Goal: Book appointment/travel/reservation

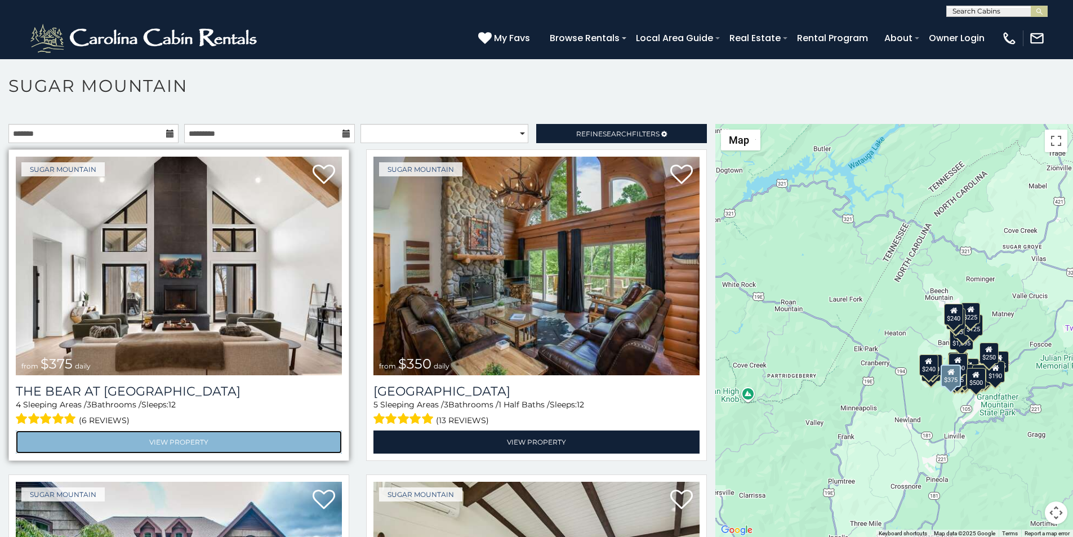
click at [80, 430] on link "View Property" at bounding box center [179, 441] width 326 height 23
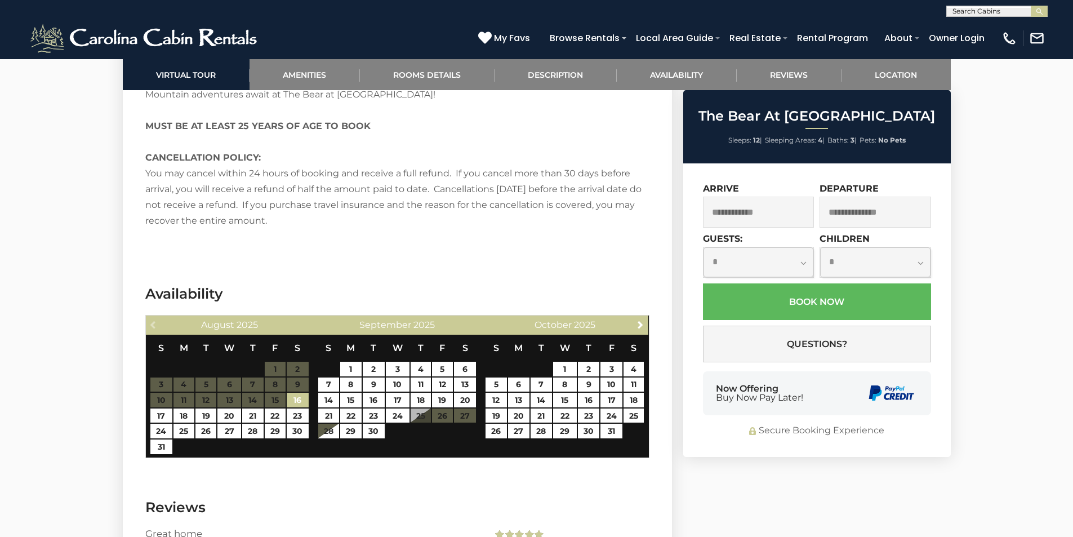
scroll to position [2491, 0]
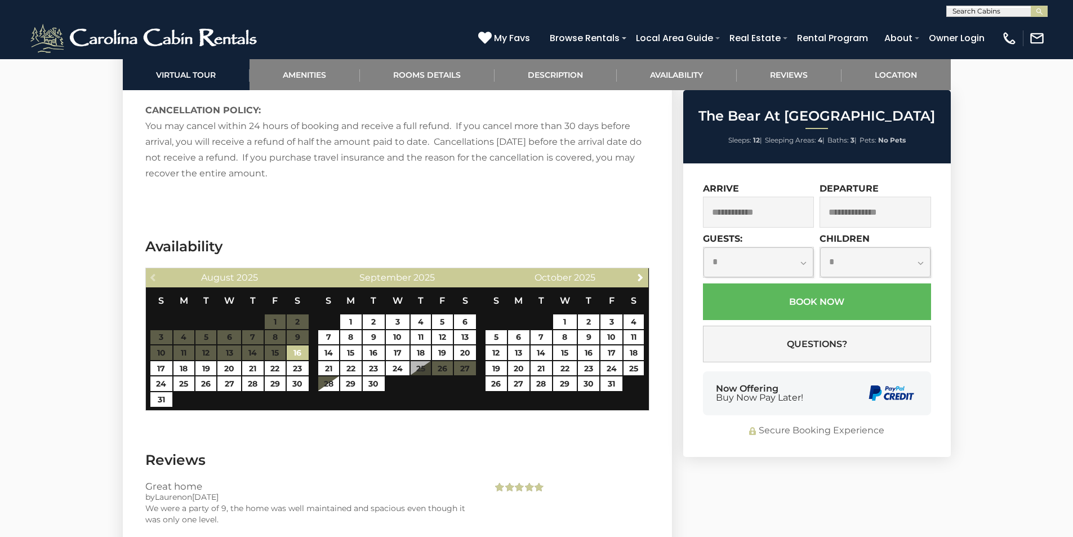
click at [725, 422] on div "**********" at bounding box center [817, 310] width 268 height 294
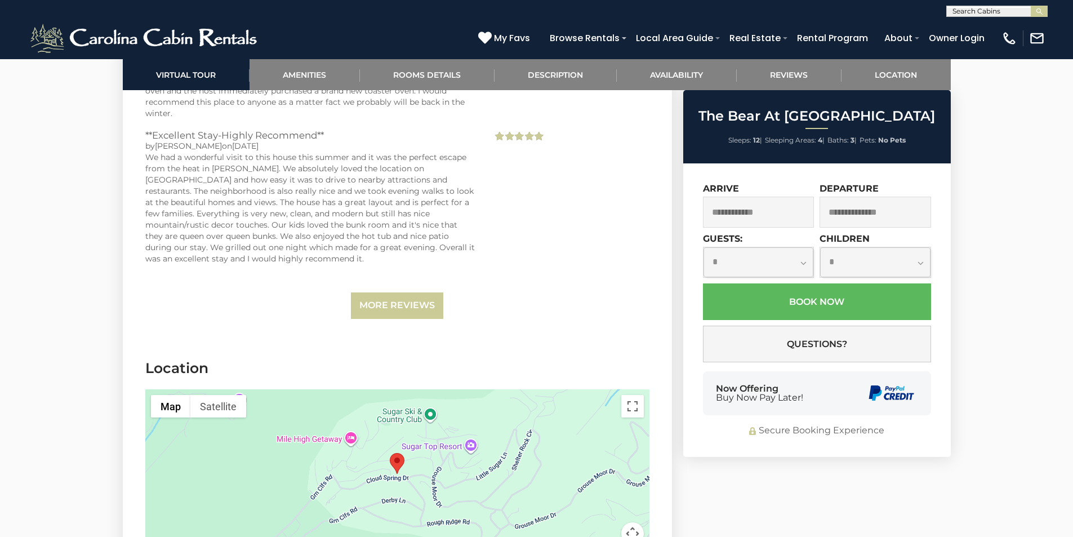
scroll to position [3092, 0]
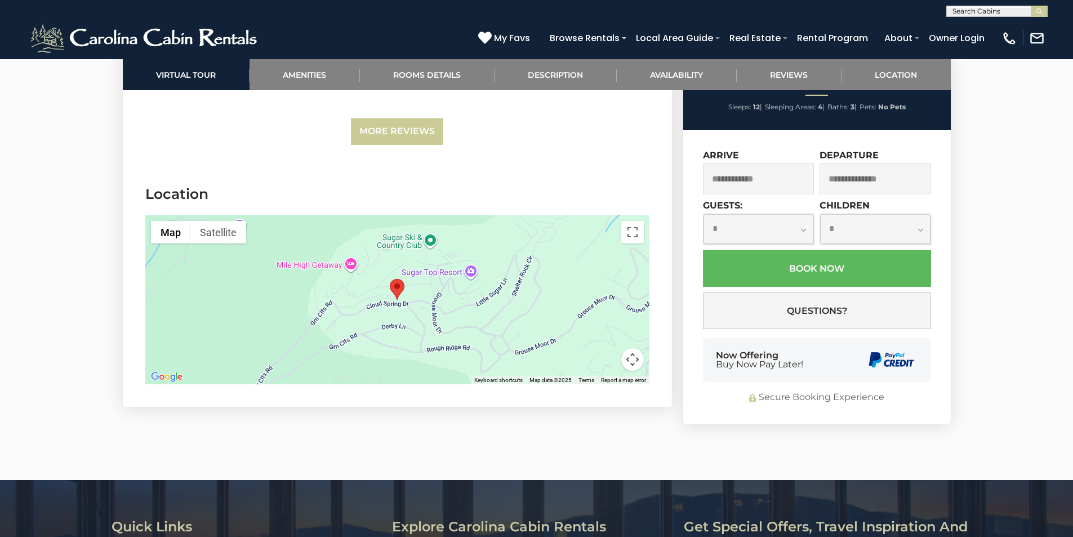
scroll to position [3215, 0]
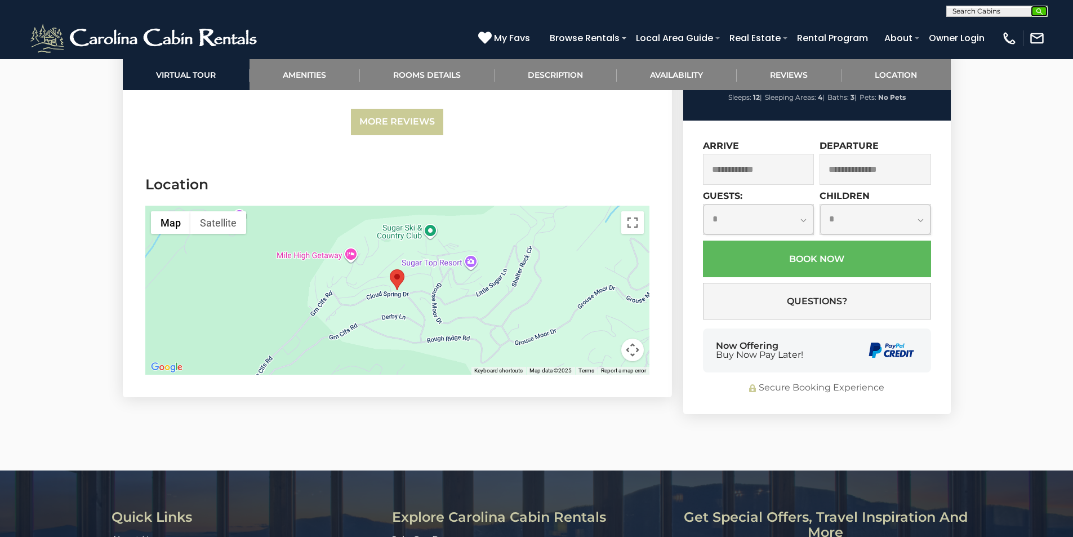
click at [1037, 9] on img "submit" at bounding box center [1040, 11] width 8 height 8
